Goal: Task Accomplishment & Management: Manage account settings

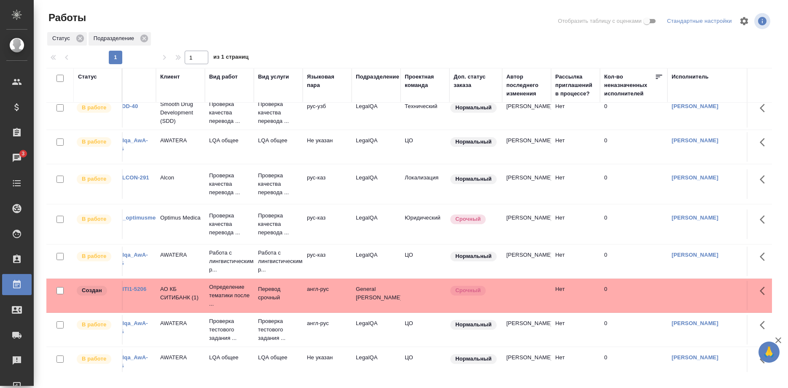
scroll to position [195, 0]
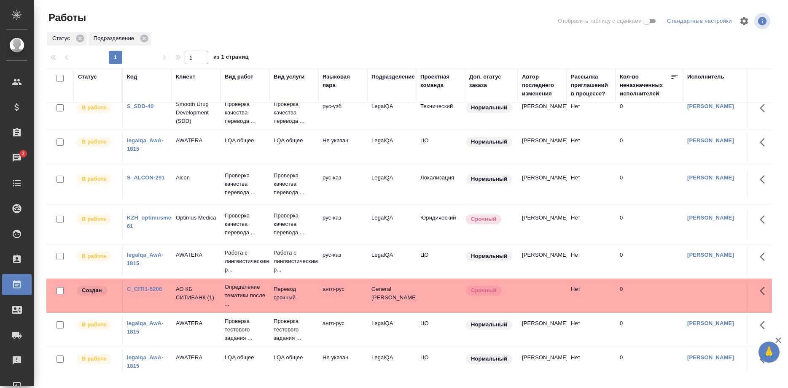
click at [150, 218] on link "KZH_optimusmedica-61" at bounding box center [155, 221] width 57 height 15
click at [150, 178] on link "S_ALCON-291" at bounding box center [146, 177] width 38 height 6
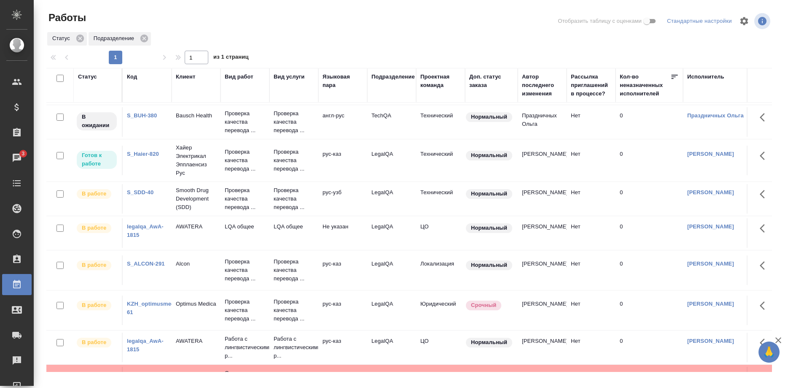
click at [140, 193] on link "S_SDD-40" at bounding box center [140, 192] width 27 height 6
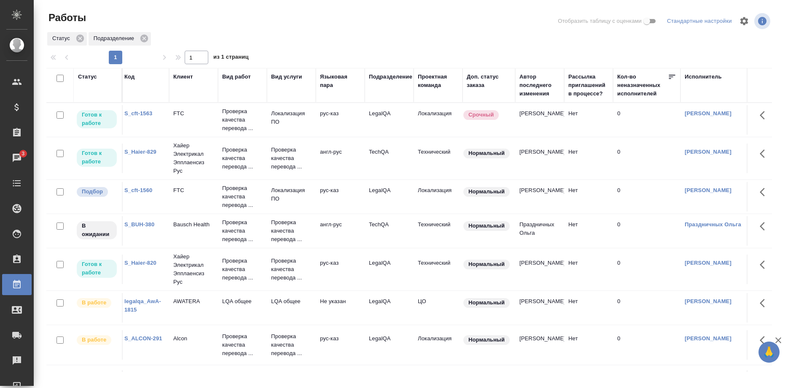
scroll to position [0, 0]
click at [143, 189] on link "S_cft-1560" at bounding box center [141, 190] width 28 height 6
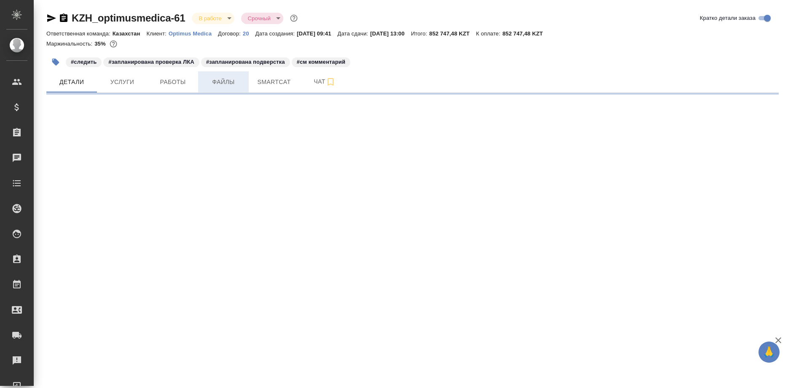
select select "RU"
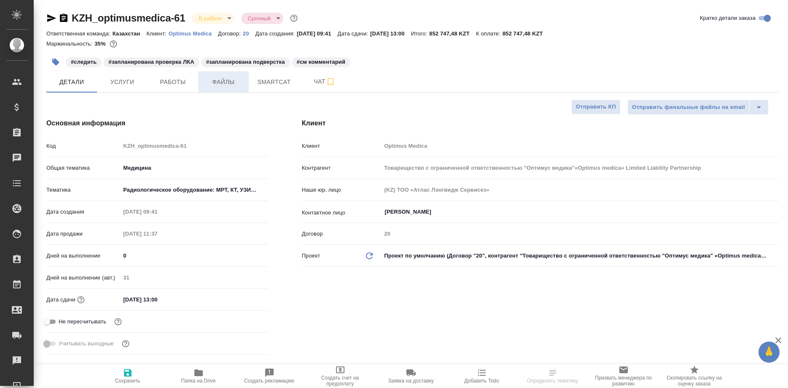
type textarea "x"
click at [175, 85] on span "Работы" at bounding box center [173, 82] width 40 height 11
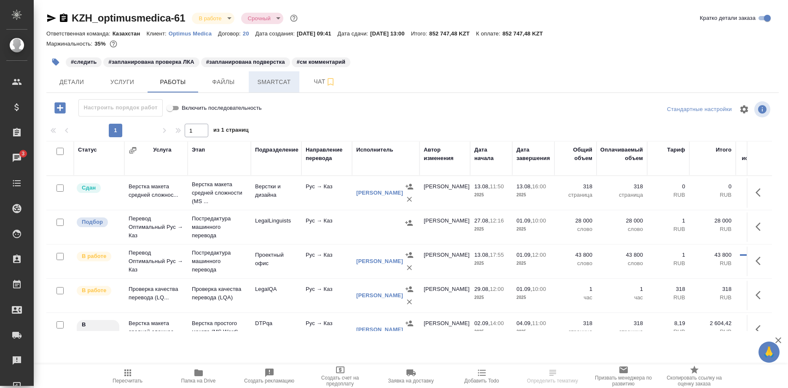
click at [270, 88] on button "Smartcat" at bounding box center [274, 81] width 51 height 21
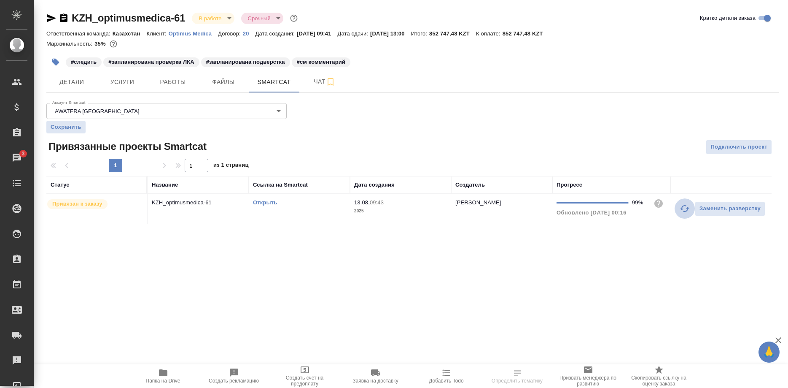
click at [681, 209] on icon "button" at bounding box center [684, 208] width 9 height 7
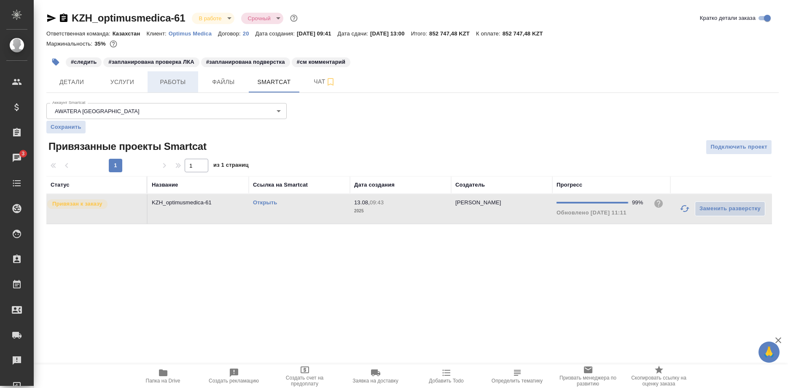
click at [172, 78] on span "Работы" at bounding box center [173, 82] width 40 height 11
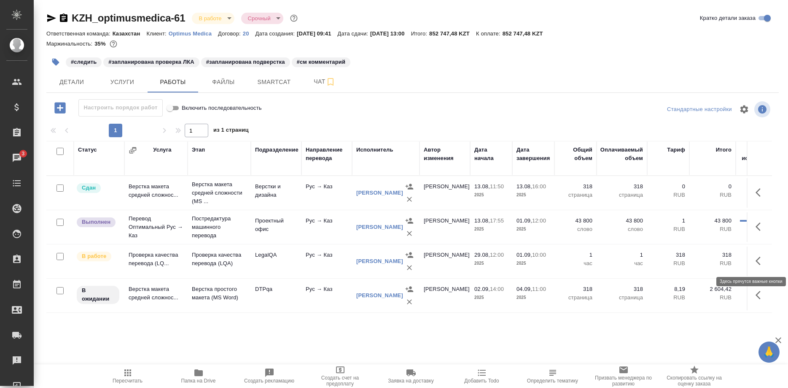
click at [758, 260] on icon "button" at bounding box center [761, 261] width 10 height 10
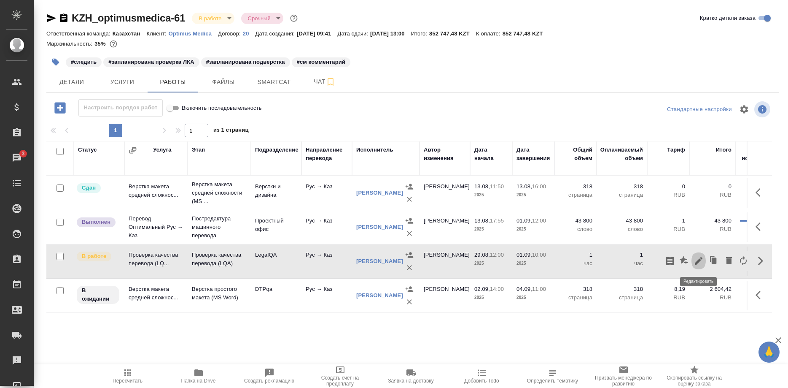
click at [695, 259] on icon "button" at bounding box center [699, 261] width 10 height 10
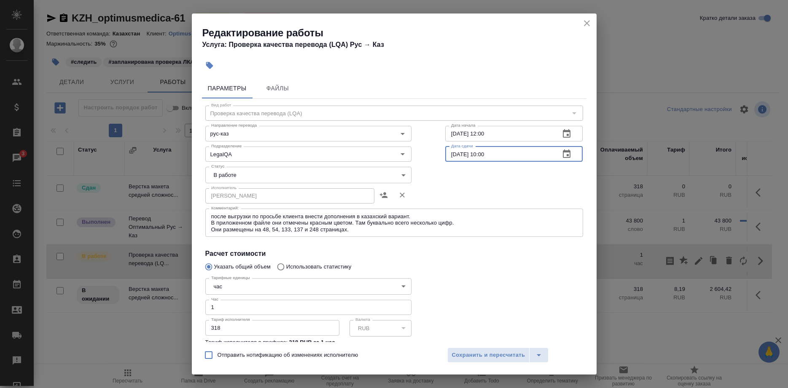
click at [453, 154] on input "01.09.2025 10:00" at bounding box center [499, 153] width 108 height 15
type input "02.09.2025 14:00"
click at [488, 352] on span "Сохранить и пересчитать" at bounding box center [488, 355] width 73 height 10
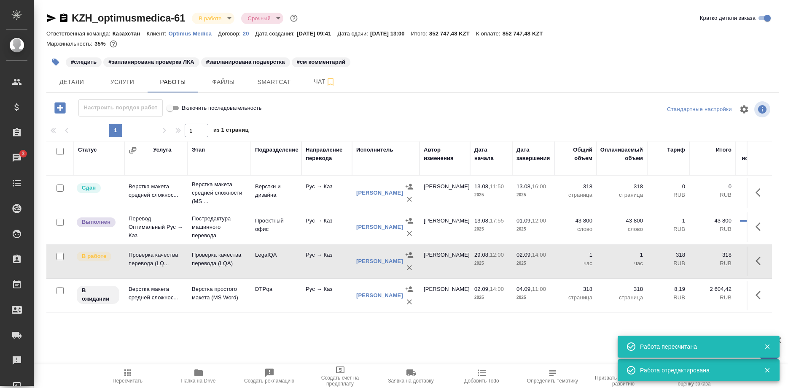
click at [751, 259] on td at bounding box center [759, 261] width 25 height 30
click at [753, 261] on button "button" at bounding box center [761, 261] width 20 height 20
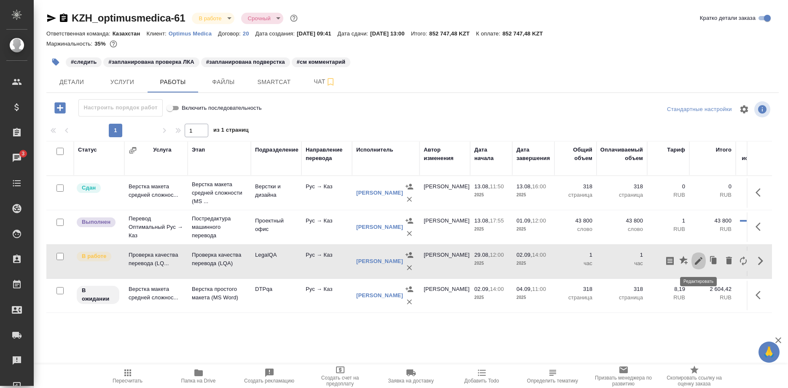
click at [695, 257] on icon "button" at bounding box center [699, 261] width 10 height 10
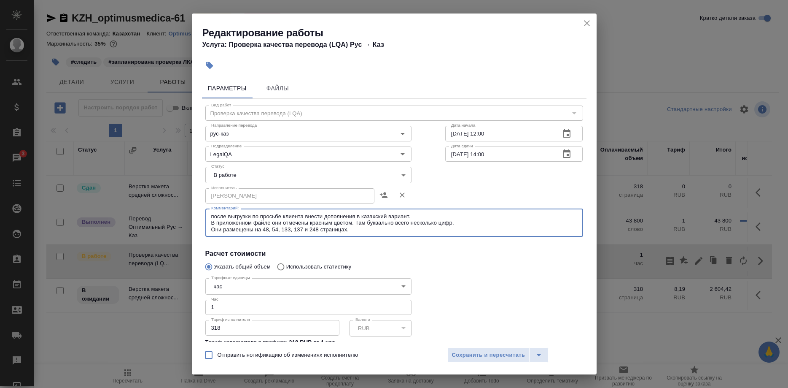
click at [424, 225] on textarea "после выгрузки по просьбе клиента внести дополнения в казахский вариант. В прил…" at bounding box center [394, 222] width 366 height 19
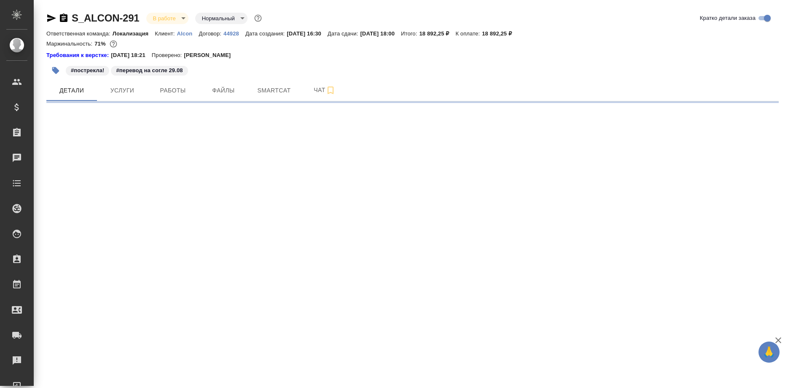
select select "RU"
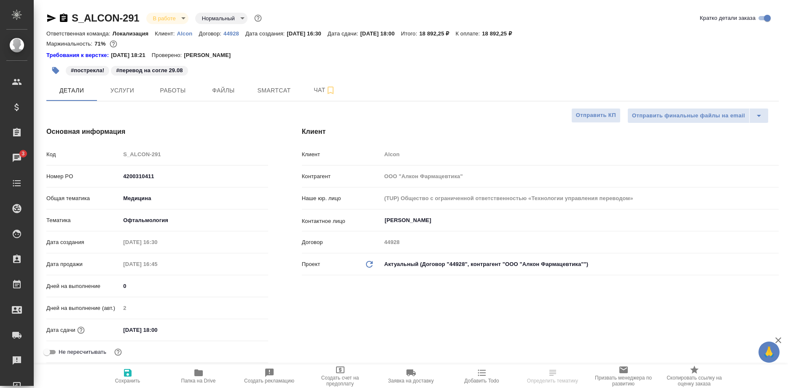
select select "RU"
type textarea "x"
click at [172, 80] on div "#пострекла! #перевод на согле 29.08" at bounding box center [290, 70] width 488 height 19
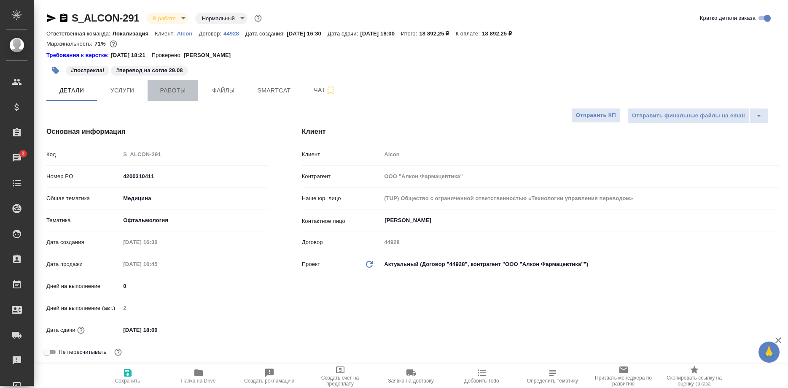
click at [163, 89] on span "Работы" at bounding box center [173, 90] width 40 height 11
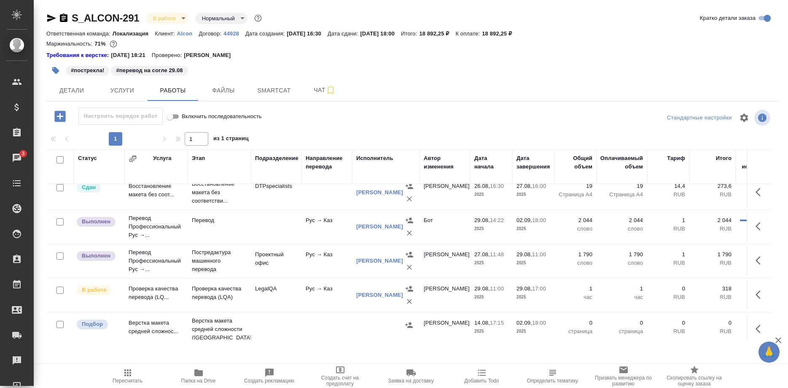
scroll to position [86, 0]
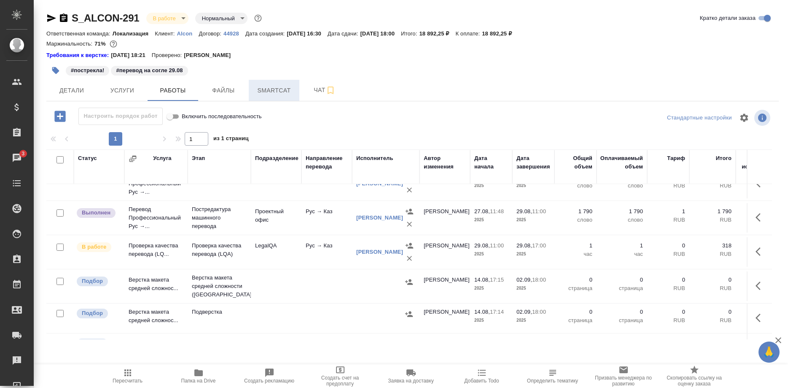
click at [278, 92] on span "Smartcat" at bounding box center [274, 90] width 40 height 11
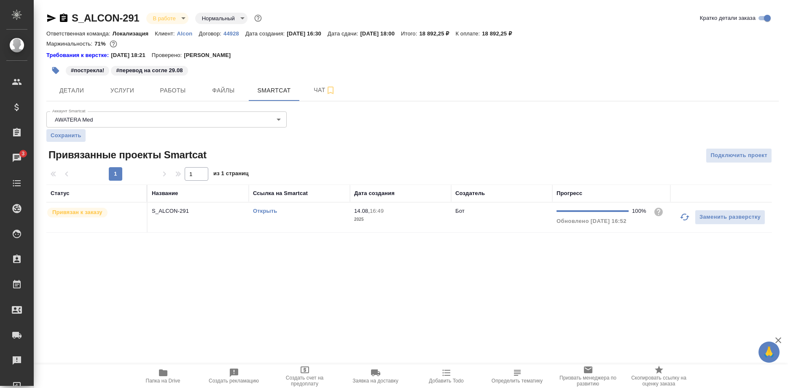
click at [265, 210] on link "Открыть" at bounding box center [265, 210] width 24 height 6
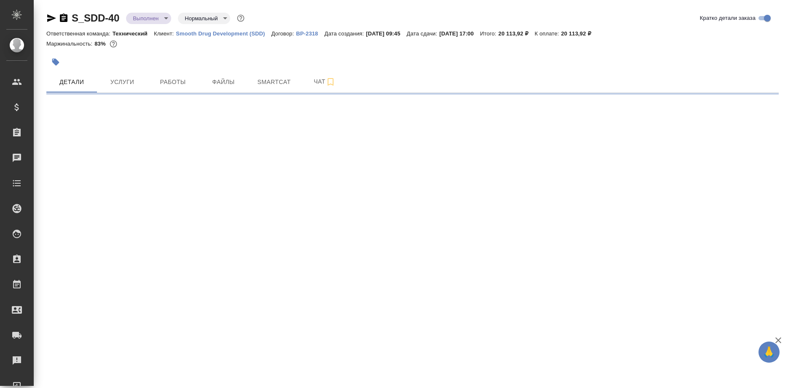
select select "RU"
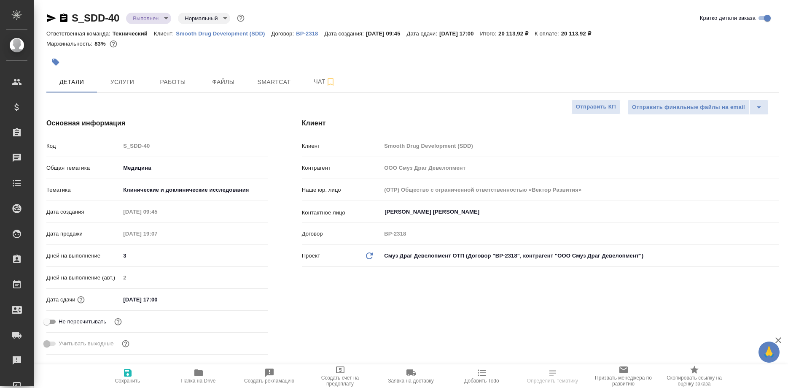
type textarea "x"
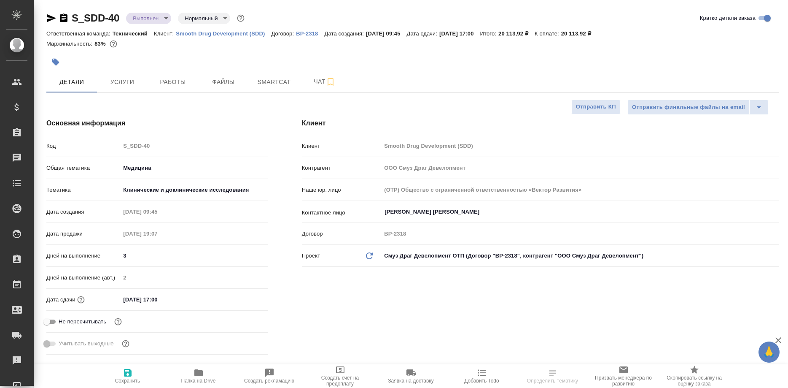
type textarea "x"
click at [164, 88] on button "Работы" at bounding box center [173, 81] width 51 height 21
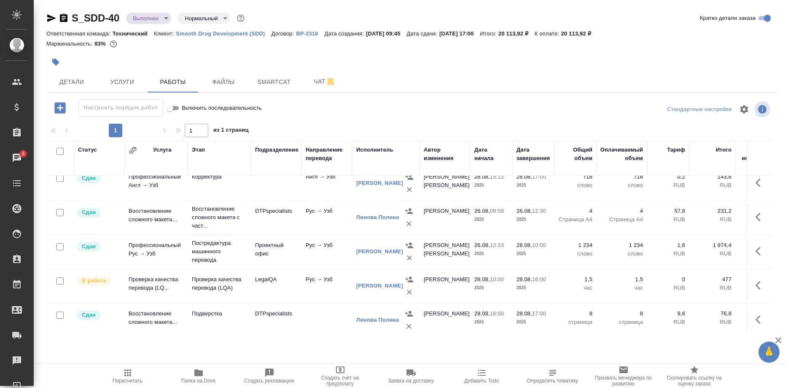
scroll to position [16, 0]
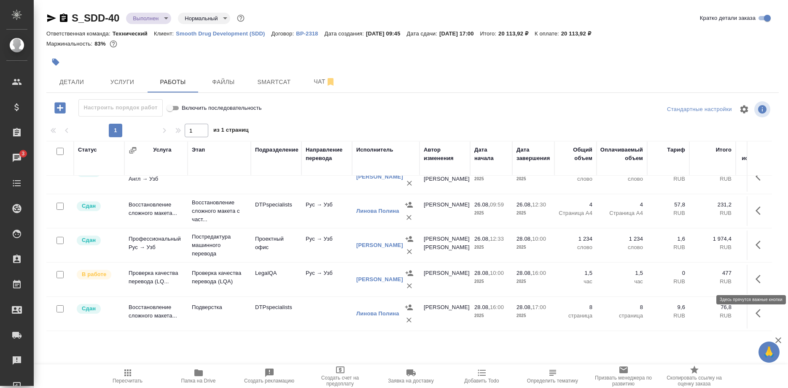
click at [754, 278] on button "button" at bounding box center [761, 279] width 20 height 20
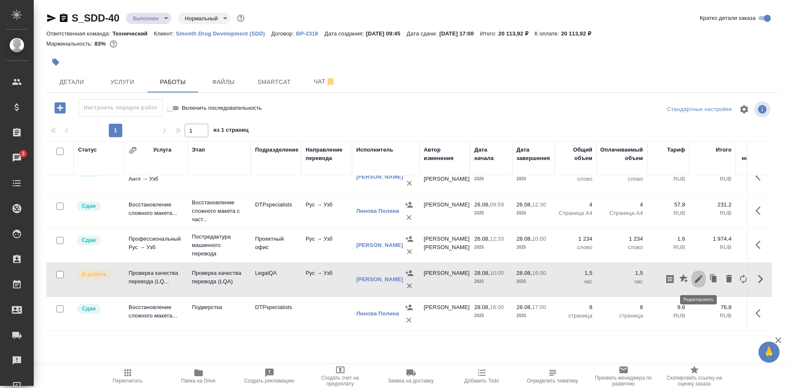
click at [701, 280] on icon "button" at bounding box center [699, 279] width 10 height 10
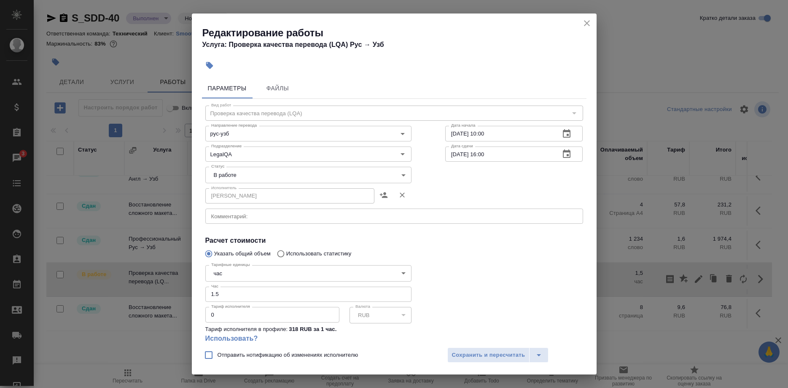
click at [223, 286] on input "1.5" at bounding box center [308, 293] width 206 height 15
type input "1.75"
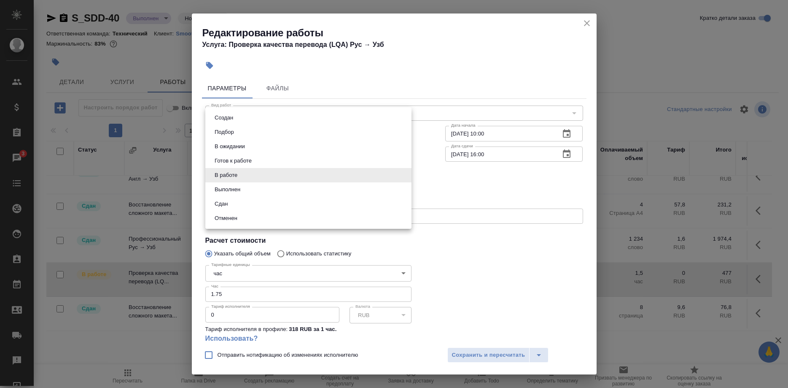
click at [242, 170] on body "🙏 .cls-1 fill:#fff; AWATERA Shirina Sabina Клиенты Спецификации Заказы 3 Чаты T…" at bounding box center [394, 194] width 788 height 388
click at [218, 206] on button "Сдан" at bounding box center [221, 203] width 18 height 9
type input "closed"
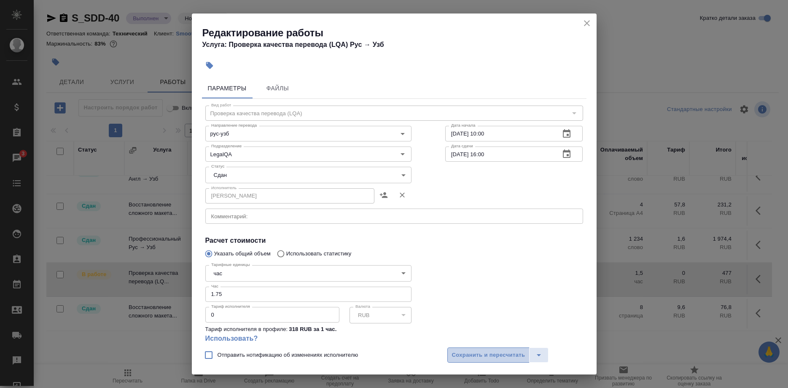
click at [463, 350] on span "Сохранить и пересчитать" at bounding box center [488, 355] width 73 height 10
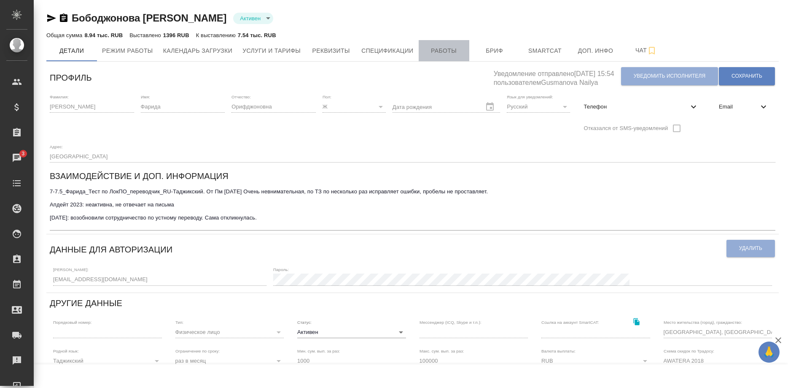
click at [426, 46] on span "Работы" at bounding box center [444, 51] width 40 height 11
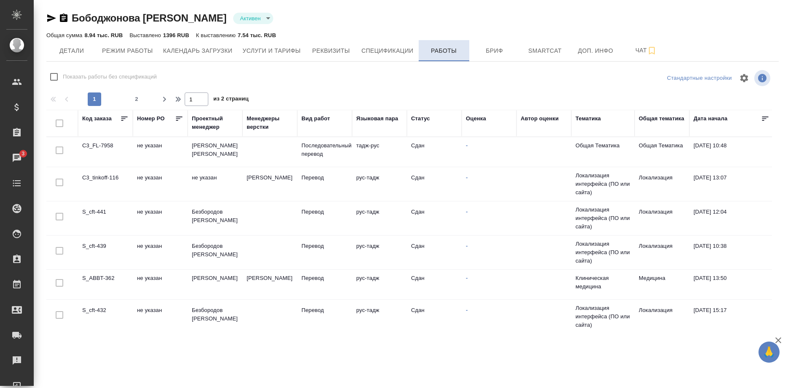
checkbox input "false"
click at [98, 145] on td "C3_FL-7958" at bounding box center [105, 152] width 55 height 30
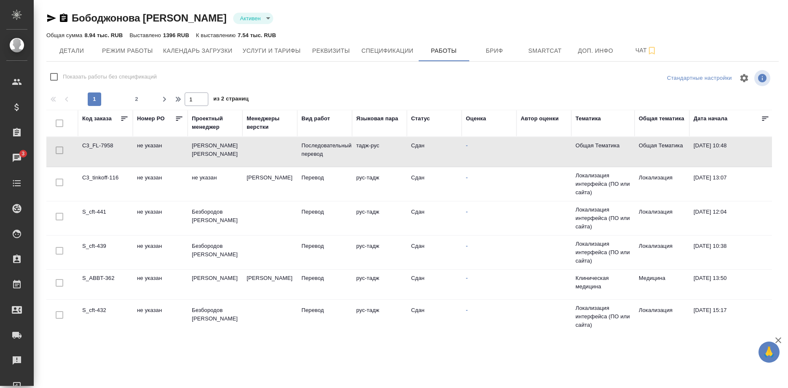
click at [98, 145] on td "C3_FL-7958" at bounding box center [105, 152] width 55 height 30
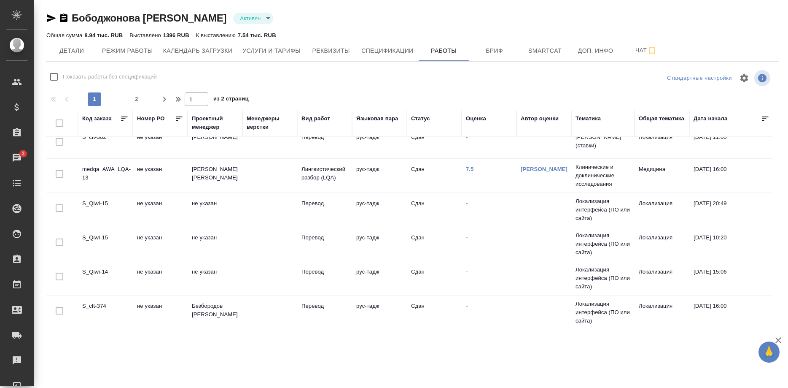
scroll to position [430, 0]
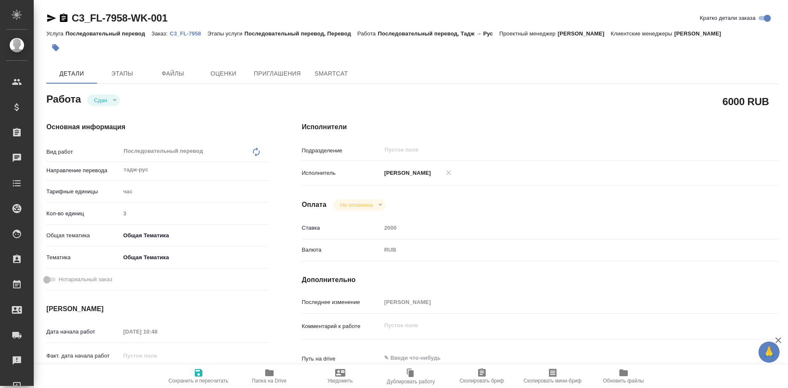
type textarea "x"
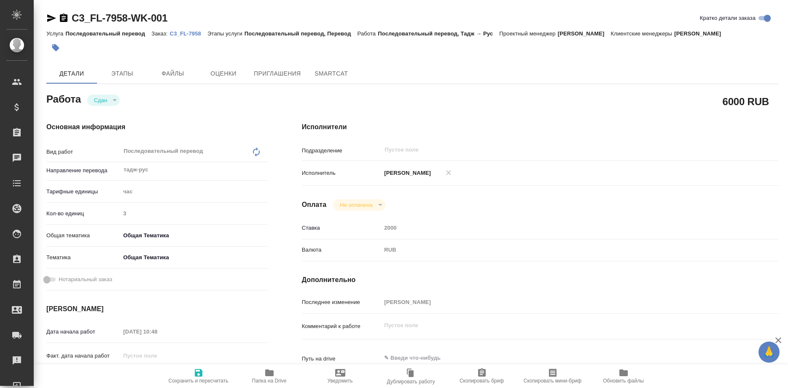
type textarea "x"
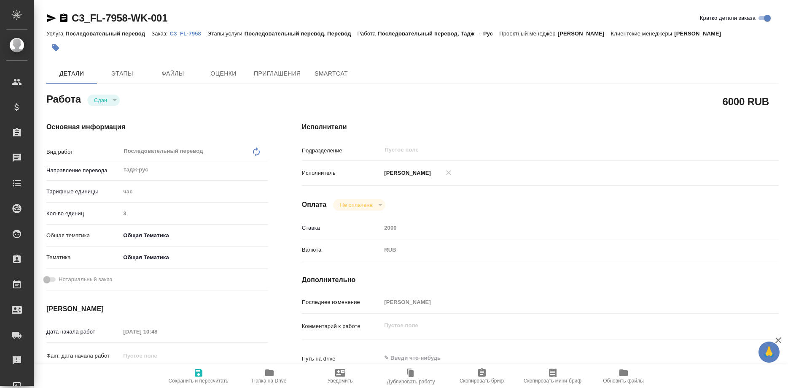
type textarea "x"
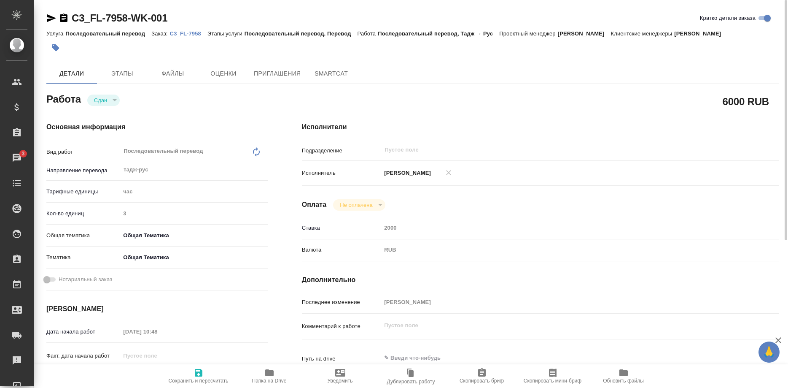
click at [180, 31] on p "C3_FL-7958" at bounding box center [189, 33] width 38 height 6
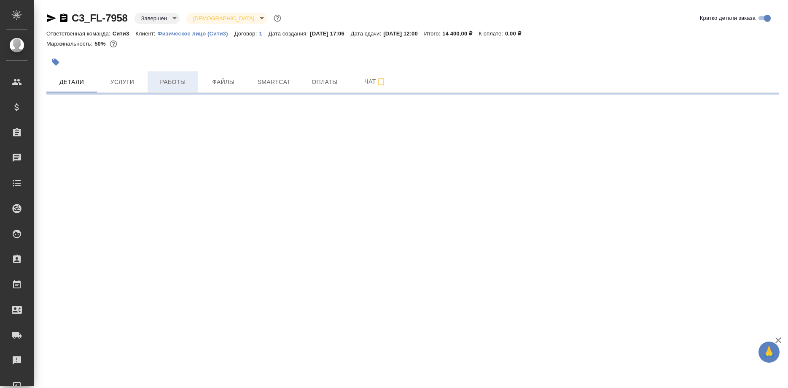
select select "RU"
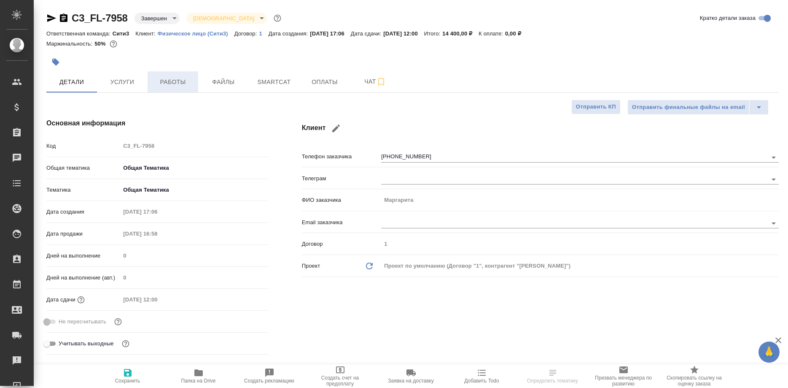
type textarea "x"
click at [180, 87] on span "Работы" at bounding box center [173, 82] width 40 height 11
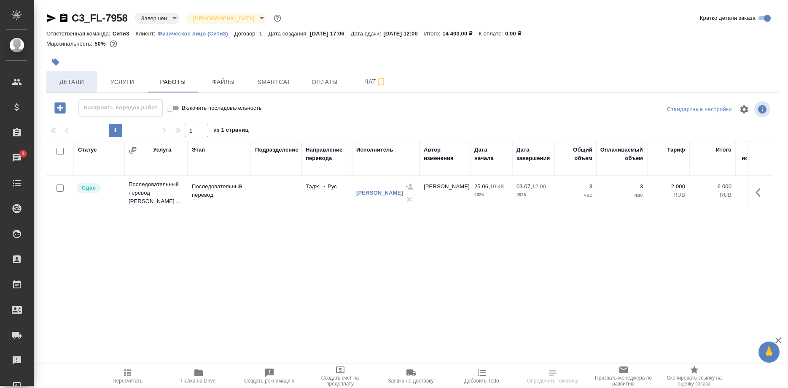
click at [81, 86] on span "Детали" at bounding box center [71, 82] width 40 height 11
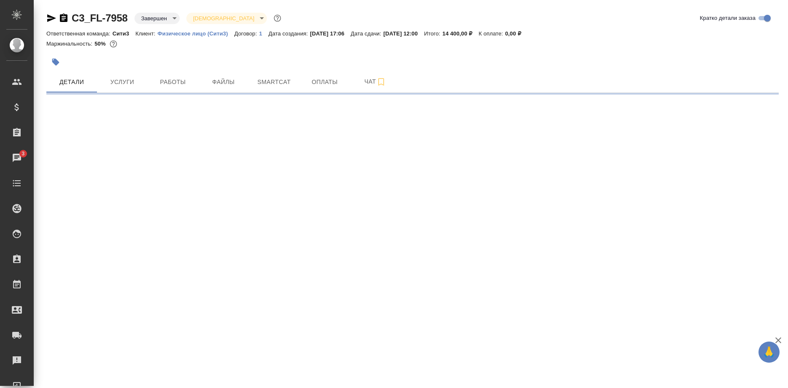
select select "RU"
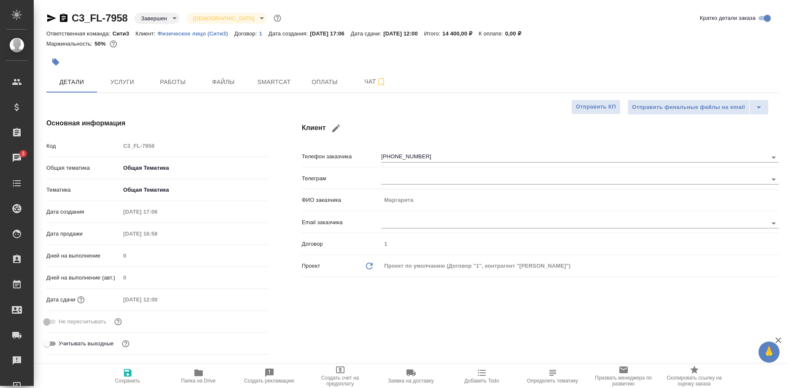
type textarea "x"
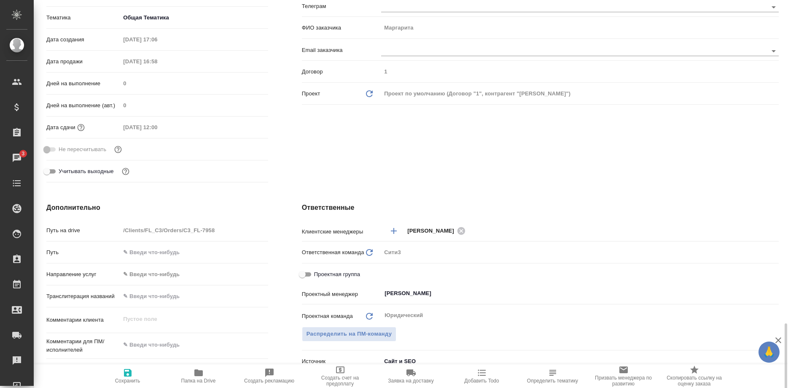
type textarea "x"
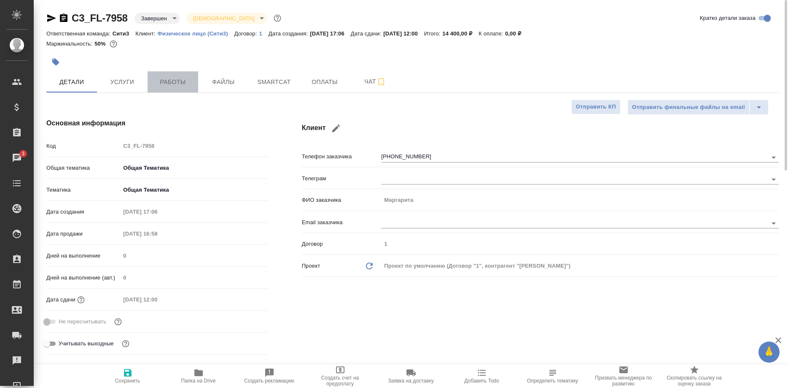
click at [179, 87] on span "Работы" at bounding box center [173, 82] width 40 height 11
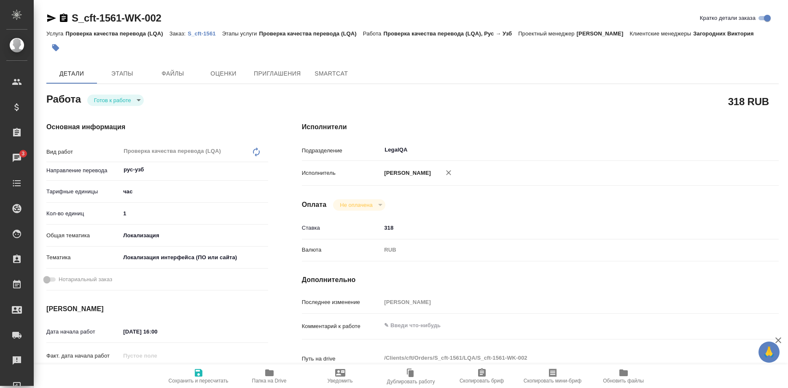
click at [203, 33] on p "S_cft-1561" at bounding box center [205, 33] width 34 height 6
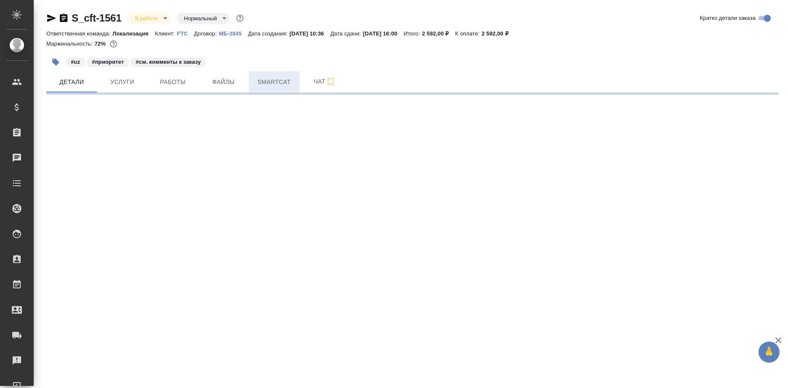
select select "RU"
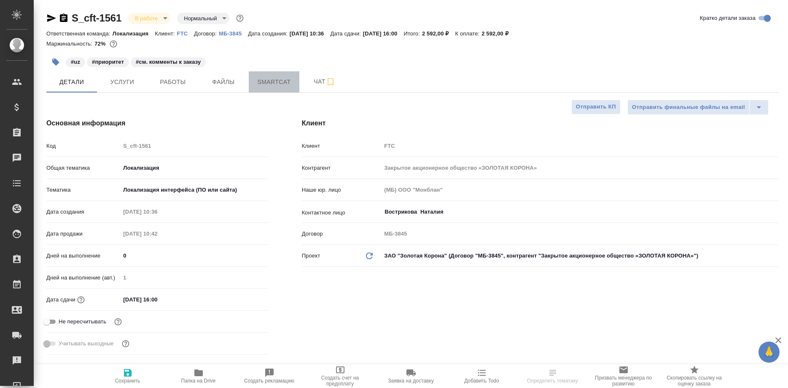
click at [274, 90] on button "Smartcat" at bounding box center [274, 81] width 51 height 21
type textarea "x"
click at [277, 84] on span "Smartcat" at bounding box center [274, 82] width 40 height 11
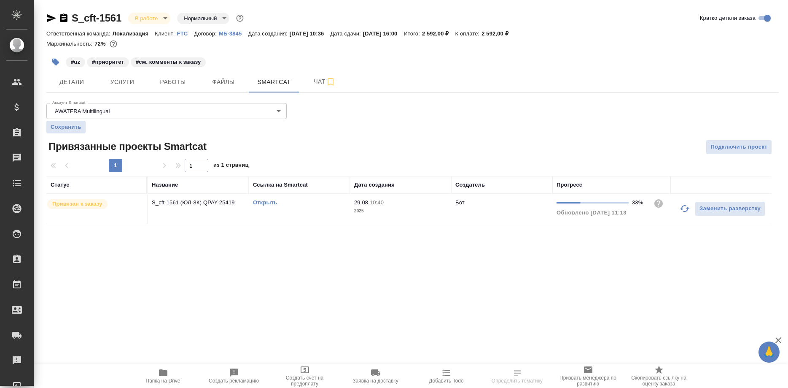
click at [263, 202] on link "Открыть" at bounding box center [265, 202] width 24 height 6
click at [267, 205] on link "Открыть" at bounding box center [265, 202] width 24 height 6
click at [162, 89] on button "Работы" at bounding box center [173, 81] width 51 height 21
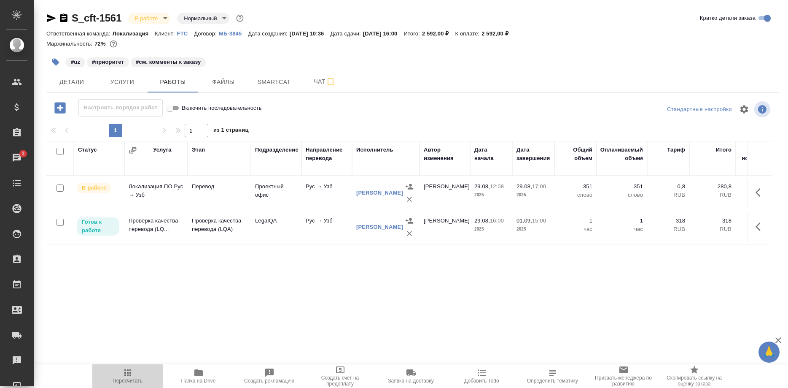
click at [95, 380] on button "Пересчитать" at bounding box center [127, 376] width 71 height 24
click at [105, 382] on span "Пересчитать" at bounding box center [127, 375] width 61 height 16
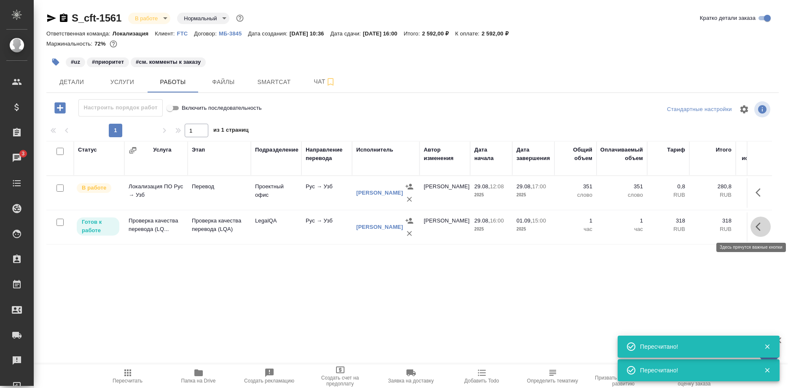
click at [756, 224] on icon "button" at bounding box center [761, 226] width 10 height 10
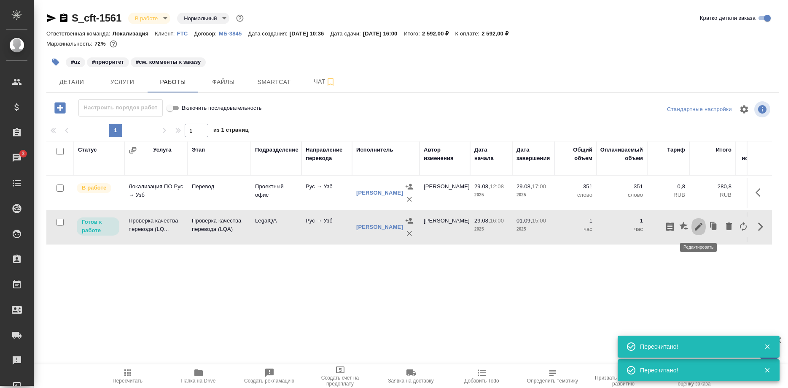
click at [694, 224] on icon "button" at bounding box center [699, 226] width 10 height 10
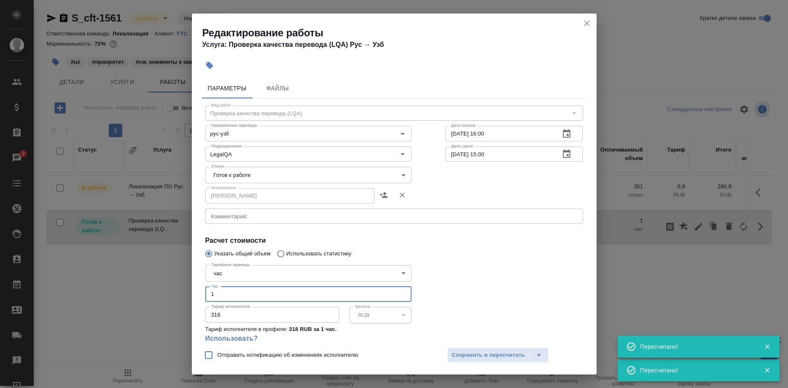
drag, startPoint x: 223, startPoint y: 284, endPoint x: 197, endPoint y: 286, distance: 25.4
click at [205, 286] on input "1" at bounding box center [308, 293] width 206 height 15
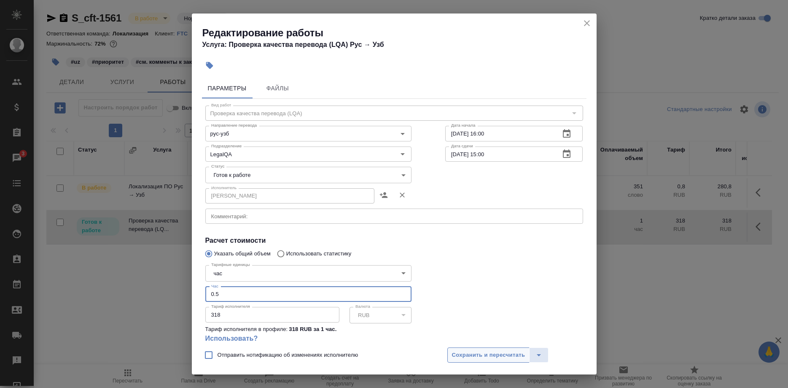
type input "0.5"
click at [457, 352] on span "Сохранить и пересчитать" at bounding box center [488, 355] width 73 height 10
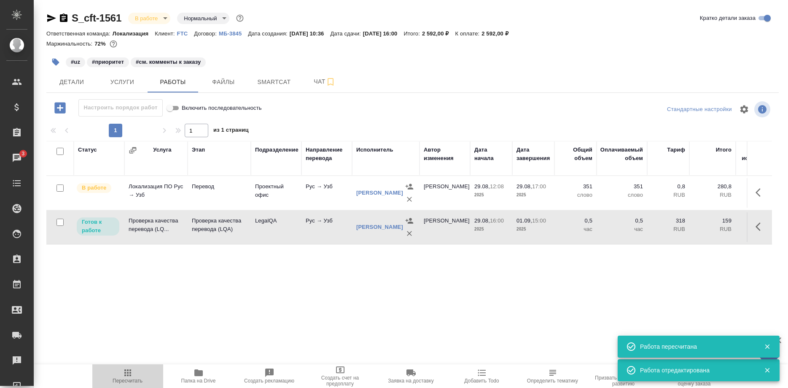
click at [132, 376] on icon "button" at bounding box center [128, 372] width 10 height 10
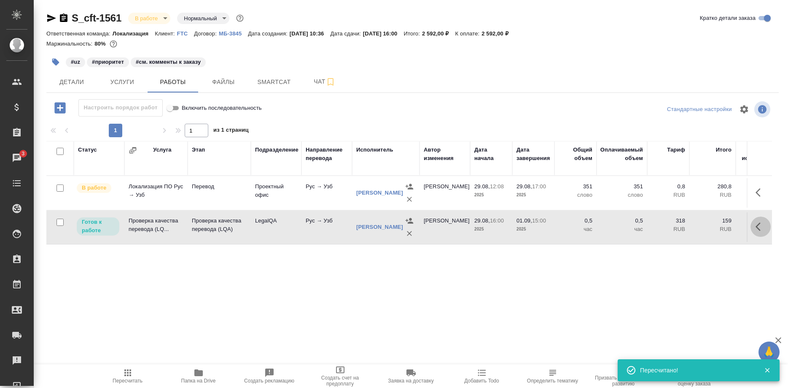
click at [752, 223] on button "button" at bounding box center [761, 226] width 20 height 20
click at [697, 227] on icon "button" at bounding box center [699, 226] width 10 height 10
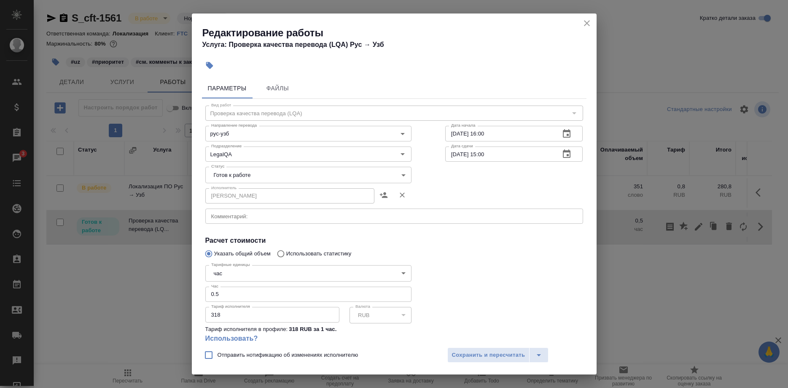
click at [266, 175] on body "🙏 .cls-1 fill:#fff; AWATERA Shirina Sabina Клиенты Спецификации Заказы 3 Чаты T…" at bounding box center [394, 194] width 788 height 388
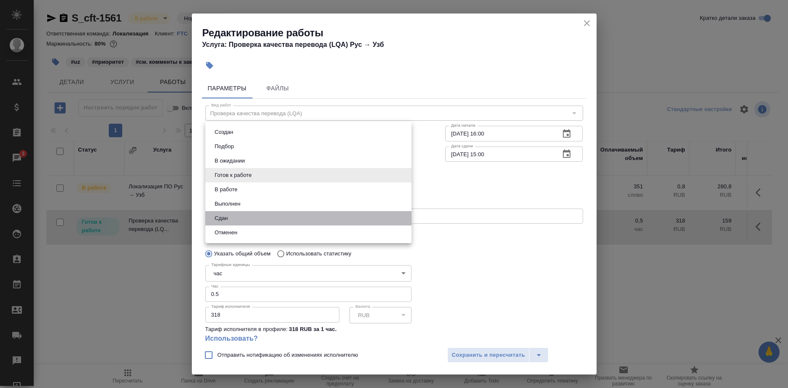
click at [236, 214] on li "Сдан" at bounding box center [308, 218] width 206 height 14
type input "closed"
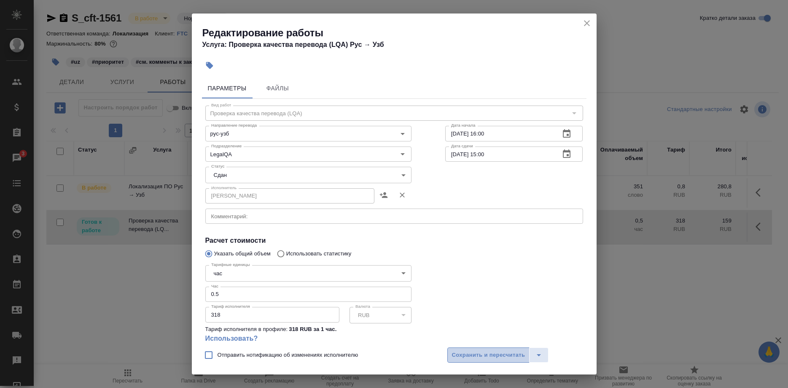
click at [467, 353] on span "Сохранить и пересчитать" at bounding box center [488, 355] width 73 height 10
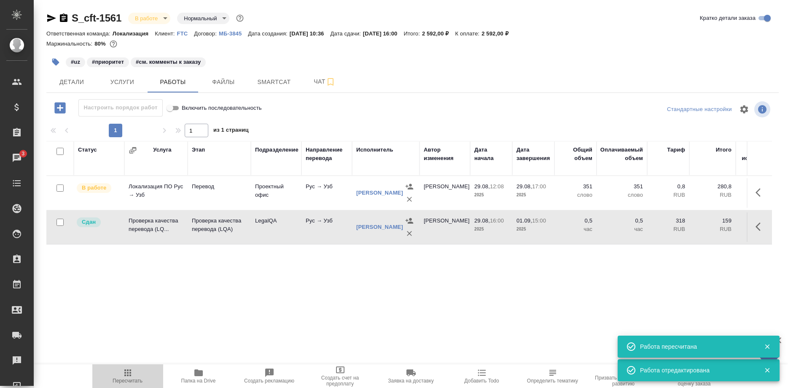
click at [130, 375] on icon "button" at bounding box center [127, 372] width 7 height 7
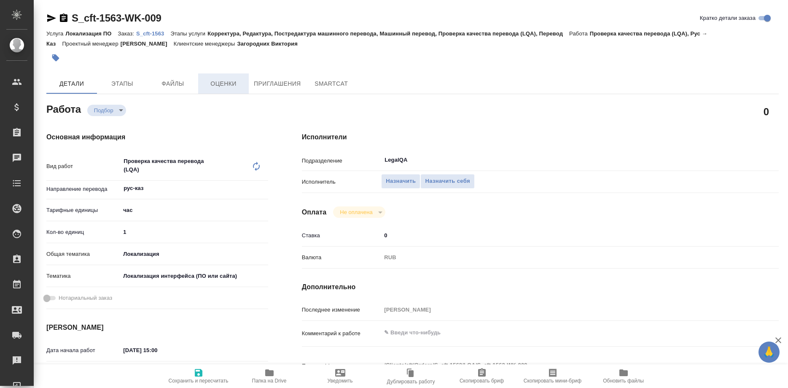
type textarea "x"
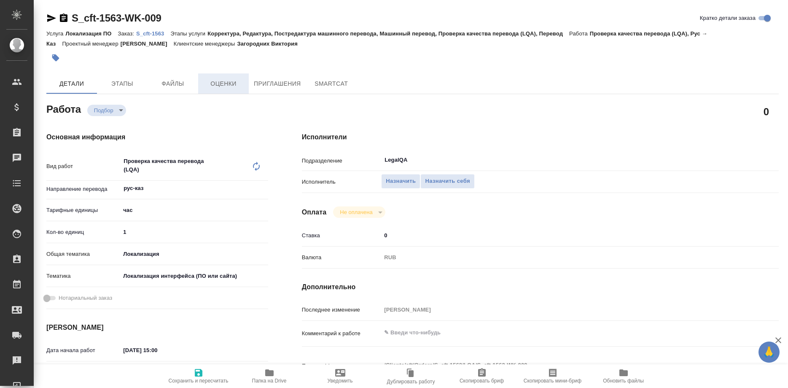
type textarea "x"
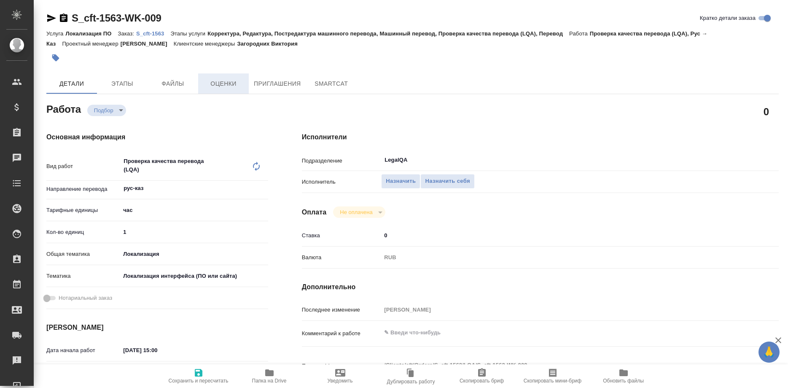
type textarea "x"
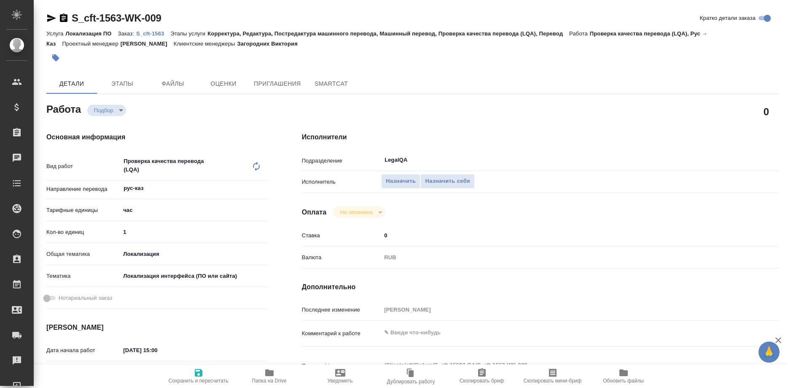
type textarea "x"
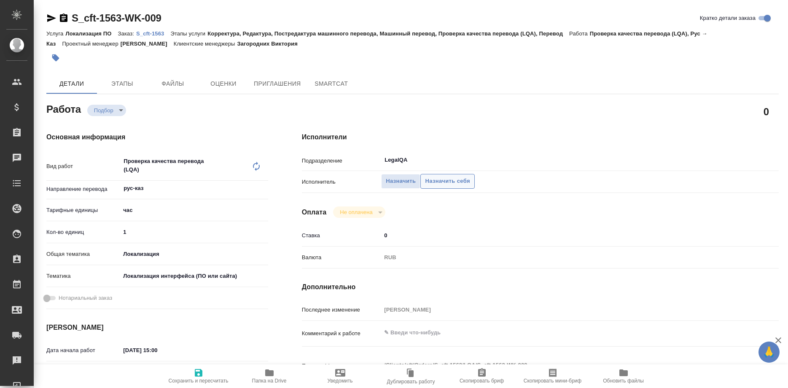
type textarea "x"
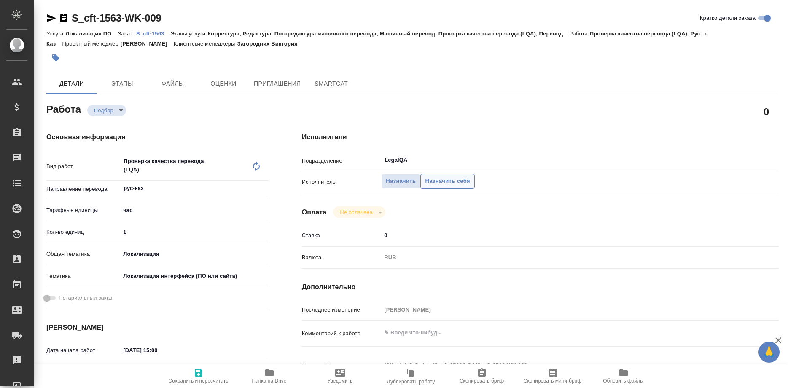
click at [435, 176] on span "Назначить себя" at bounding box center [447, 181] width 45 height 10
type textarea "x"
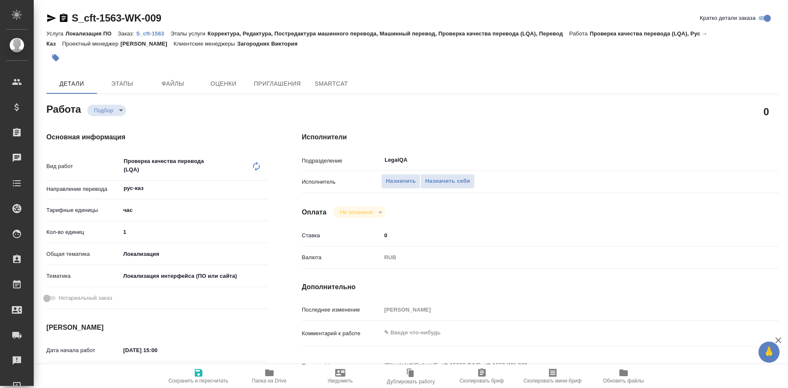
type textarea "x"
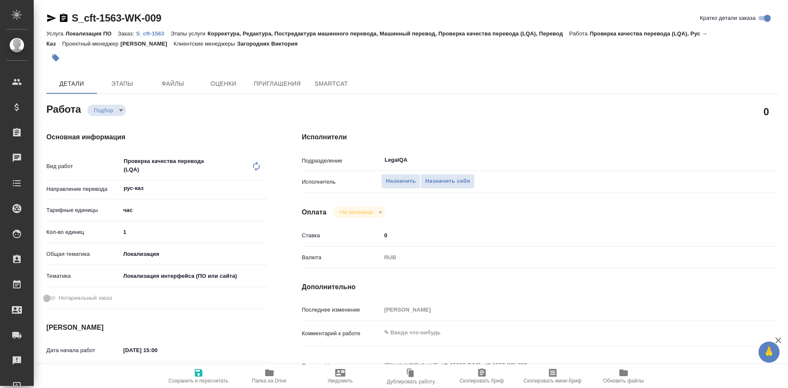
type textarea "x"
click at [203, 375] on body "🙏 .cls-1 fill:#fff; AWATERA Shirina Sabina Клиенты Спецификации Заказы Чаты Tod…" at bounding box center [394, 194] width 788 height 388
type textarea "x"
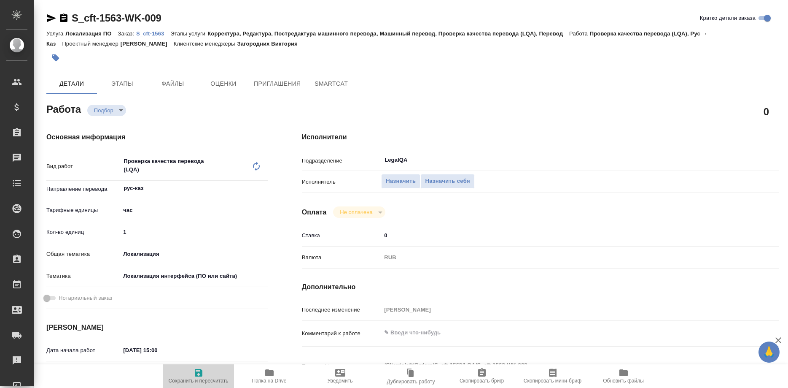
type textarea "x"
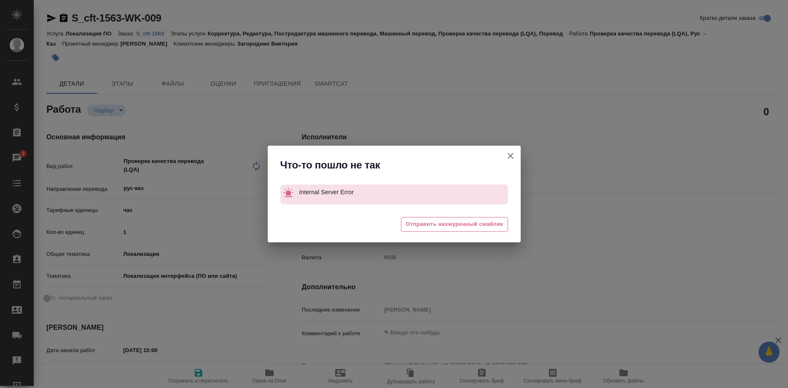
click at [503, 154] on button "Кратко детали заказа" at bounding box center [511, 155] width 20 height 20
type textarea "x"
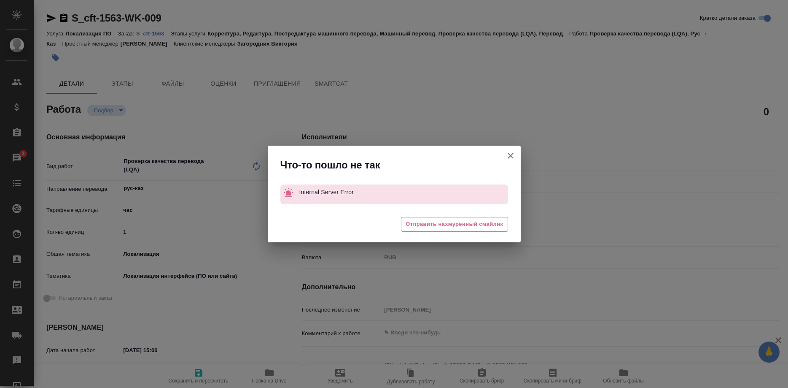
type textarea "x"
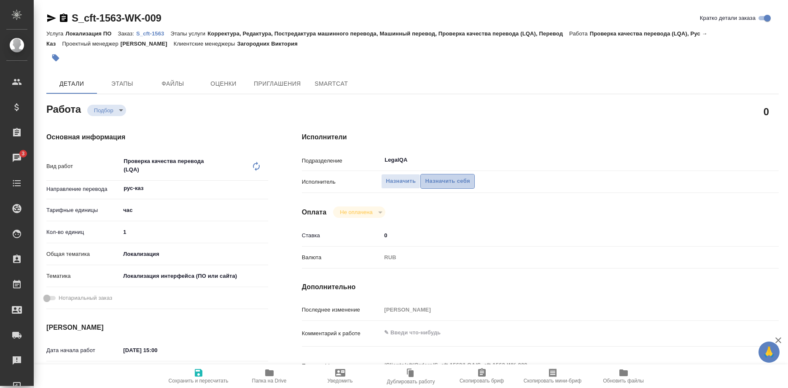
click at [432, 176] on span "Назначить себя" at bounding box center [447, 181] width 45 height 10
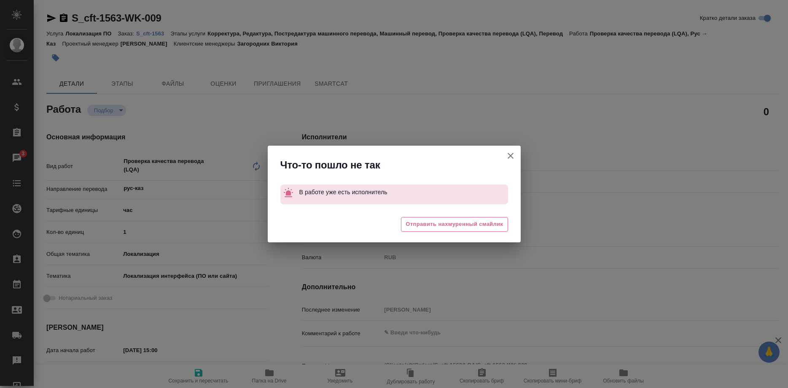
type textarea "x"
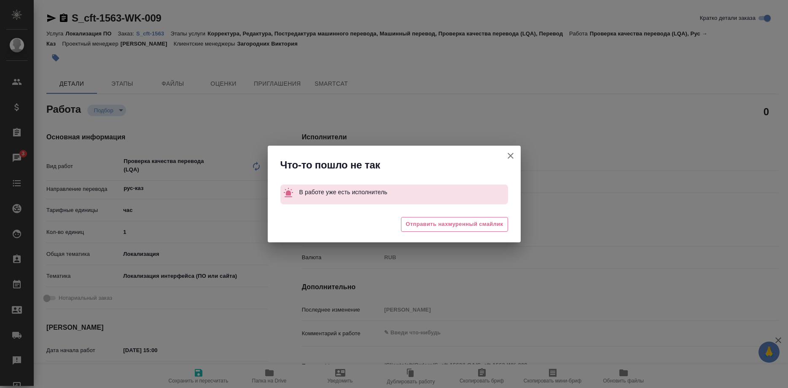
click at [506, 156] on icon "button" at bounding box center [511, 156] width 10 height 10
type textarea "x"
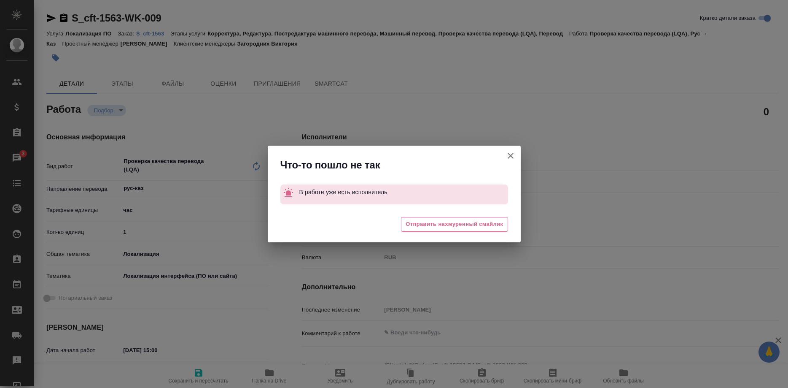
type textarea "x"
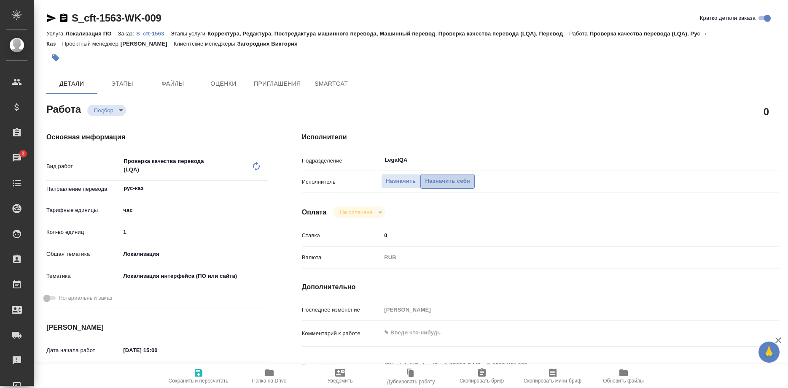
click at [434, 176] on span "Назначить себя" at bounding box center [447, 181] width 45 height 10
type textarea "x"
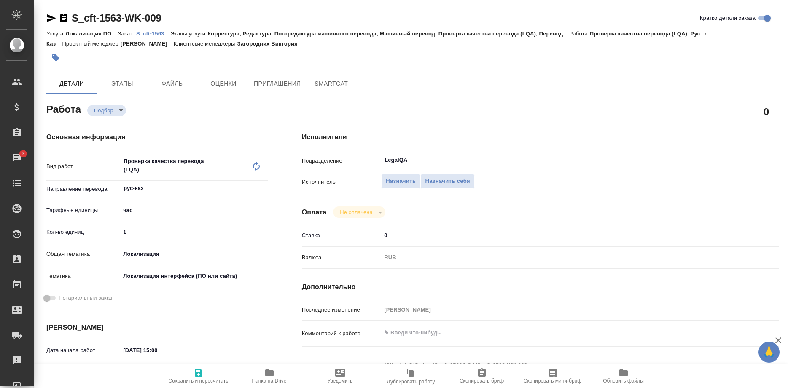
type textarea "x"
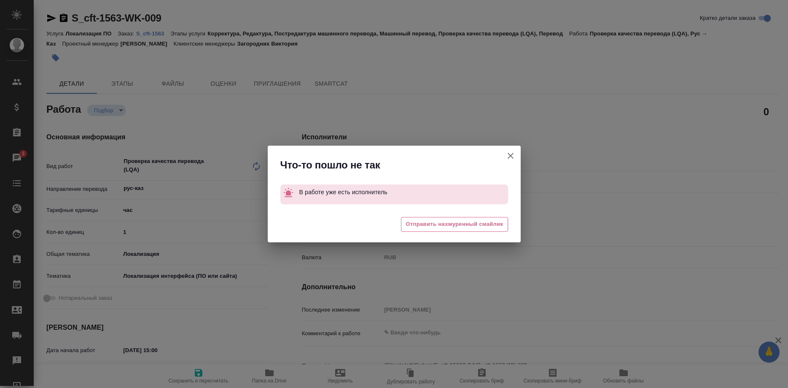
click at [211, 363] on div "Что-то пошло не так В работе уже есть исполнитель 🥲 Отправить нахмуренный смайл…" at bounding box center [394, 194] width 788 height 388
click at [200, 368] on div "Что-то пошло не так В работе уже есть исполнитель 🥲 Отправить нахмуренный смайл…" at bounding box center [394, 194] width 788 height 388
click at [195, 372] on div "Что-то пошло не так В работе уже есть исполнитель 🥲 Отправить нахмуренный смайл…" at bounding box center [394, 194] width 788 height 388
click at [506, 154] on icon "button" at bounding box center [511, 156] width 10 height 10
type textarea "x"
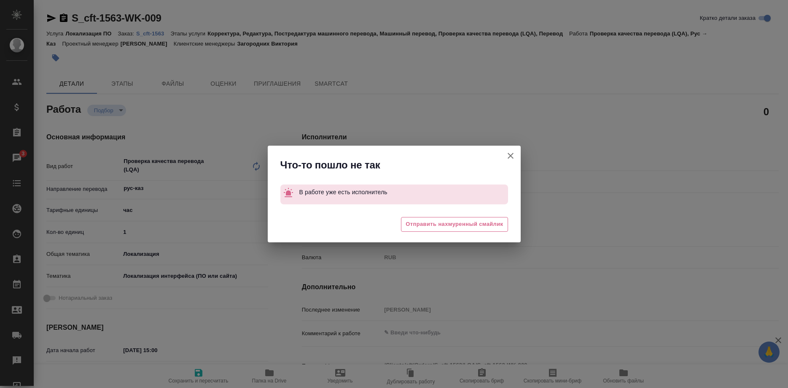
type textarea "x"
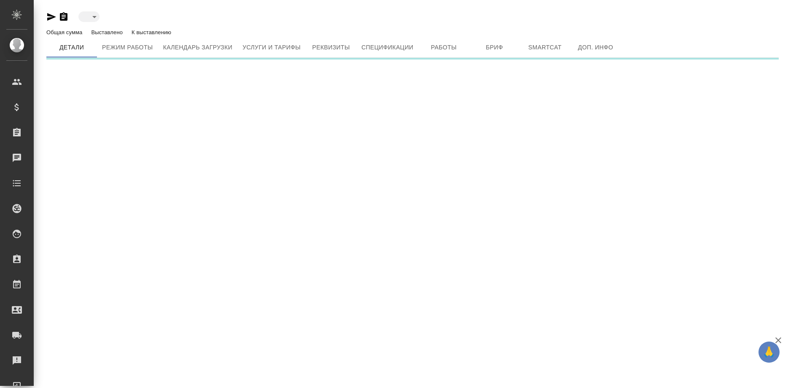
type input "active"
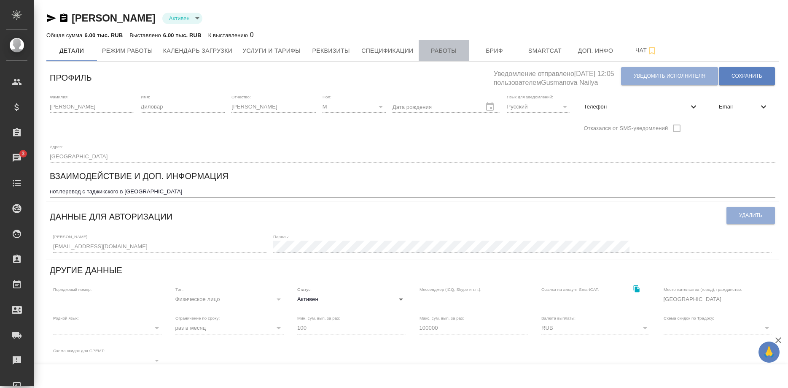
click at [432, 49] on span "Работы" at bounding box center [444, 51] width 40 height 11
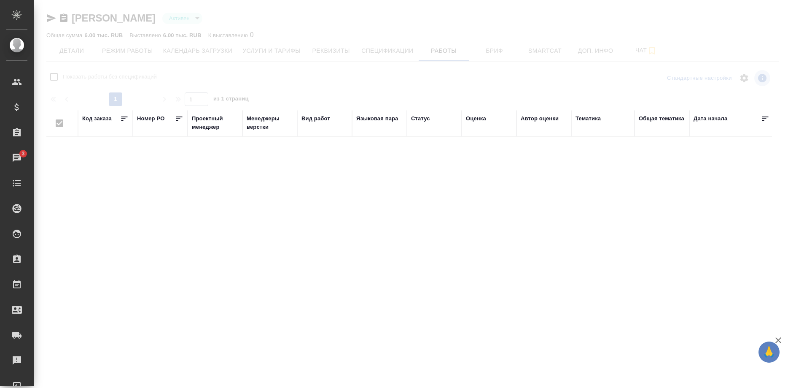
checkbox input "false"
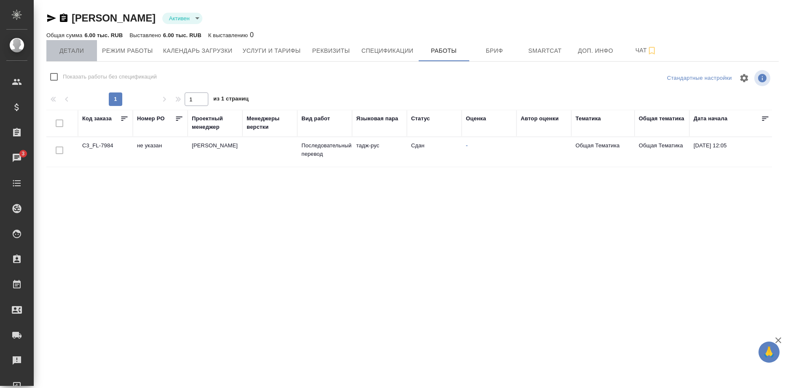
click at [76, 40] on button "Детали" at bounding box center [71, 50] width 51 height 21
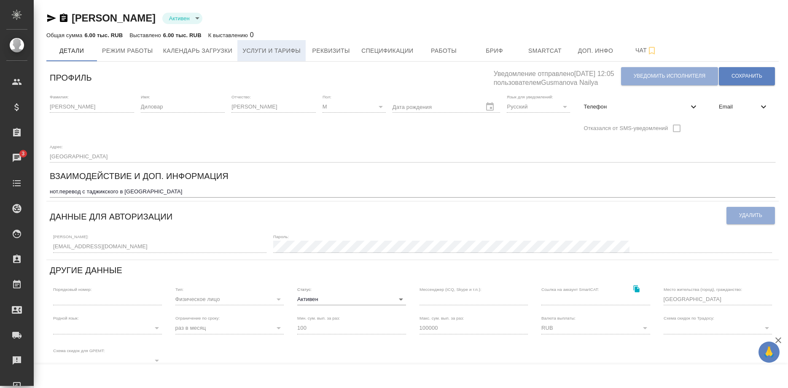
click at [269, 50] on span "Услуги и тарифы" at bounding box center [271, 51] width 58 height 11
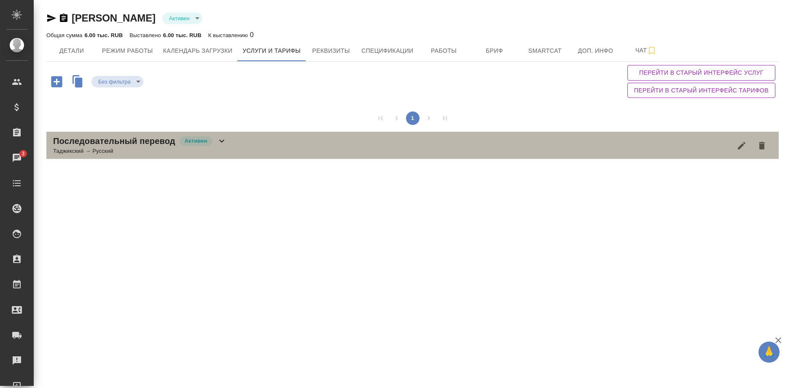
click at [214, 143] on div "Последовательный перевод Активен" at bounding box center [140, 141] width 174 height 12
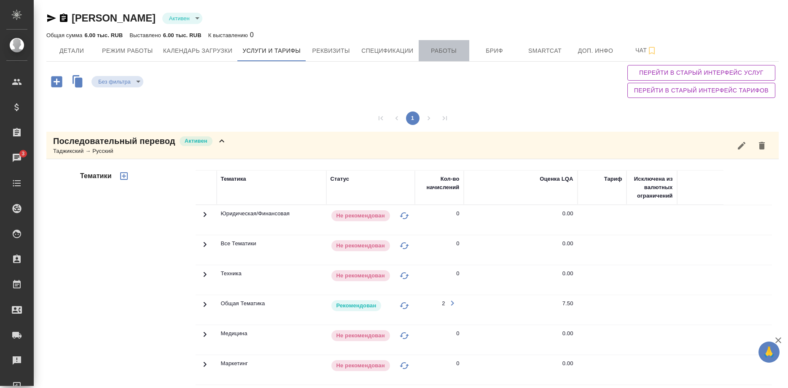
click at [434, 53] on span "Работы" at bounding box center [444, 51] width 40 height 11
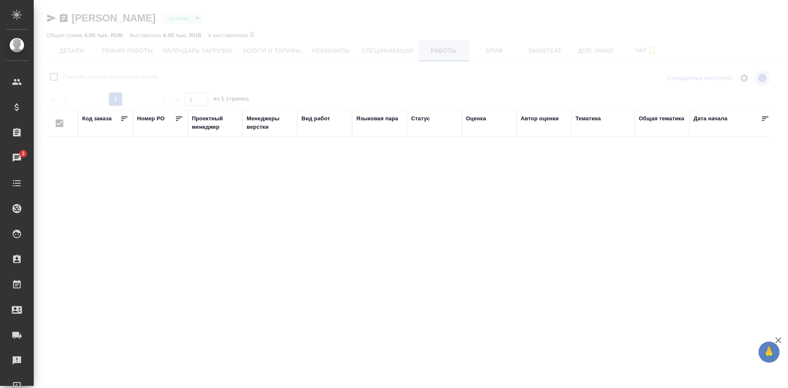
checkbox input "false"
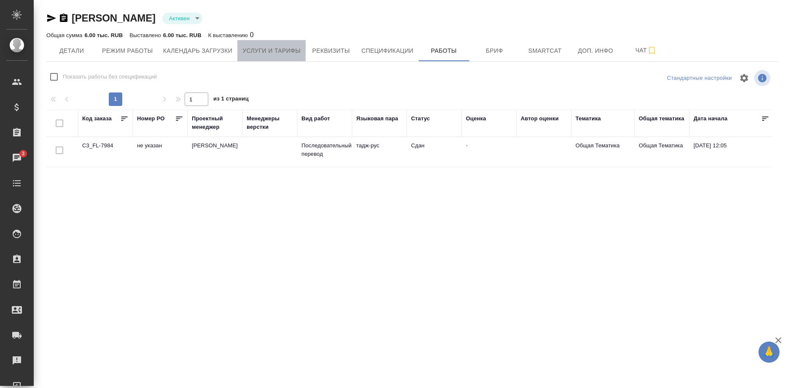
click at [283, 53] on span "Услуги и тарифы" at bounding box center [271, 51] width 58 height 11
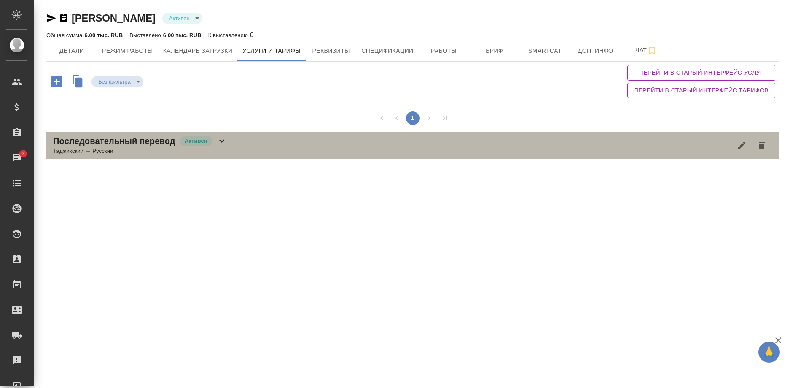
click at [211, 152] on div "Таджикский → Русский" at bounding box center [140, 151] width 174 height 8
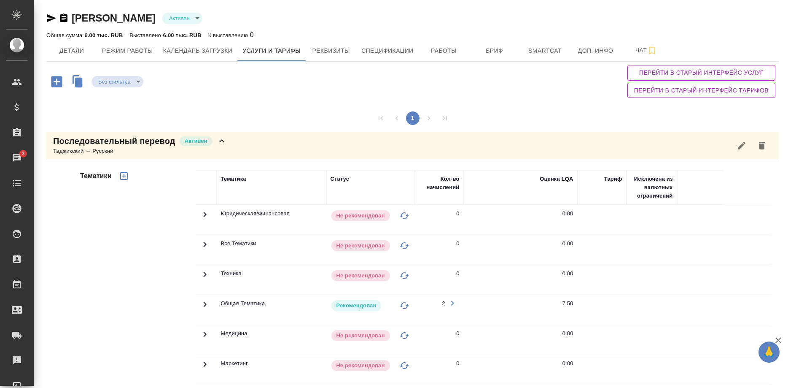
click at [198, 302] on td at bounding box center [206, 310] width 21 height 30
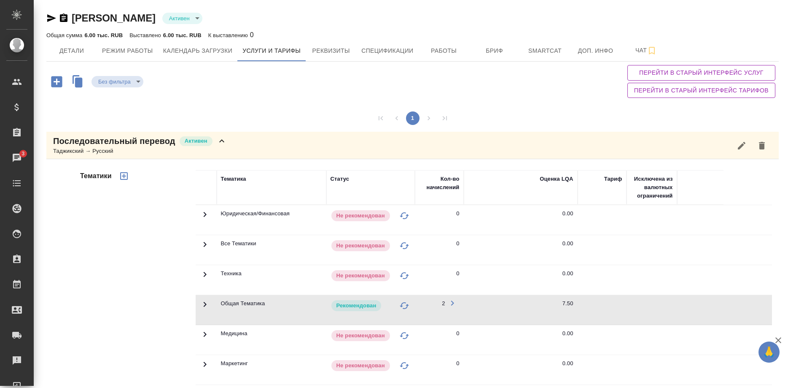
click at [201, 303] on icon at bounding box center [205, 304] width 10 height 10
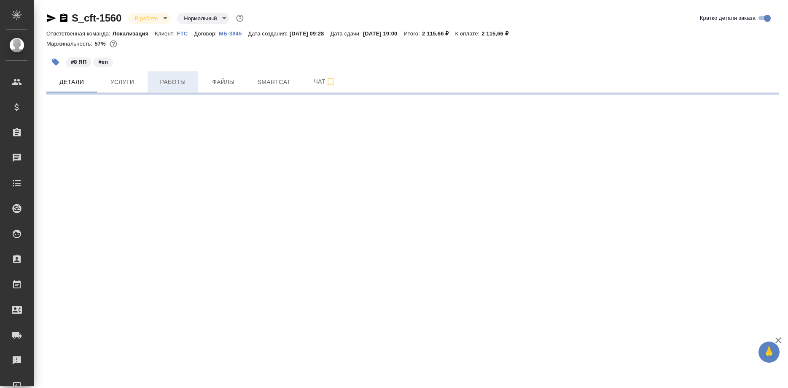
select select "RU"
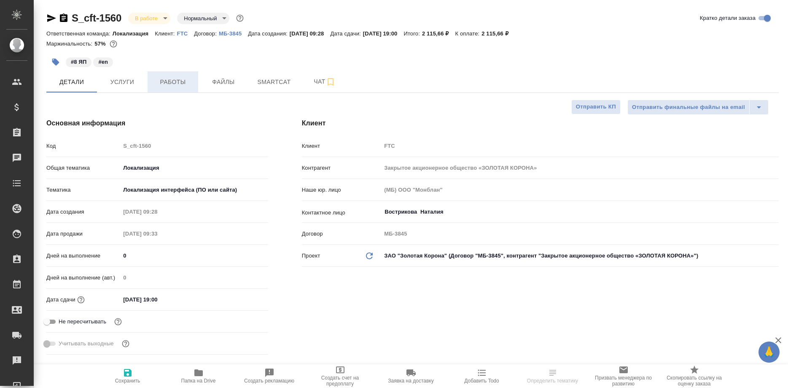
type textarea "x"
click at [180, 86] on span "Работы" at bounding box center [173, 82] width 40 height 11
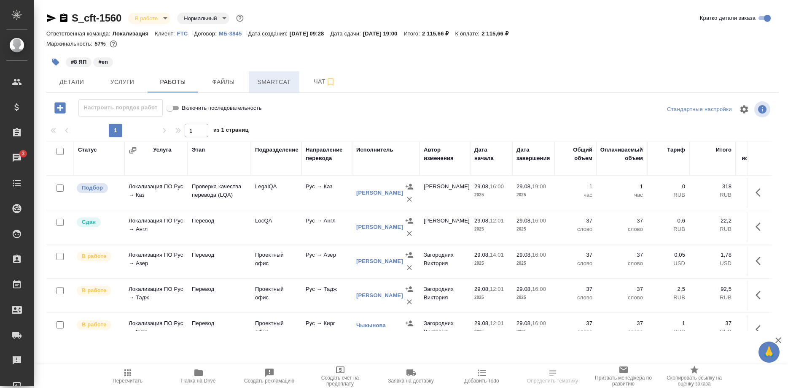
click at [271, 83] on span "Smartcat" at bounding box center [274, 82] width 40 height 11
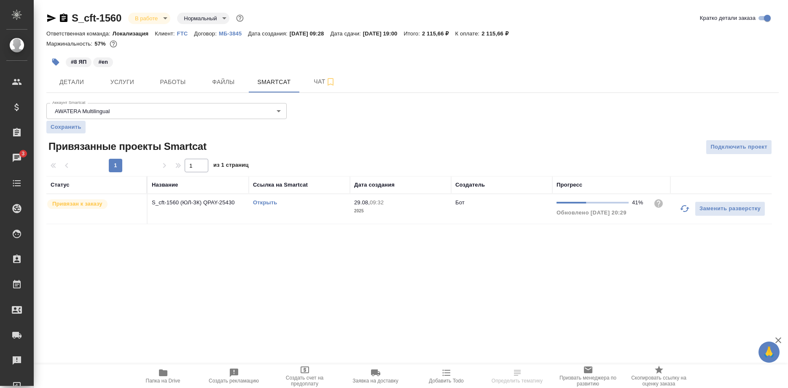
click at [266, 203] on link "Открыть" at bounding box center [265, 202] width 24 height 6
